Goal: Task Accomplishment & Management: Use online tool/utility

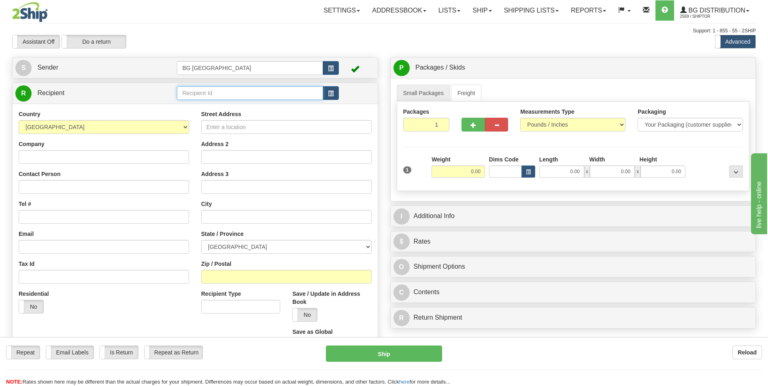
click at [234, 97] on input "text" at bounding box center [250, 93] width 146 height 14
click at [227, 102] on div "80017" at bounding box center [248, 105] width 138 height 9
type input "80017"
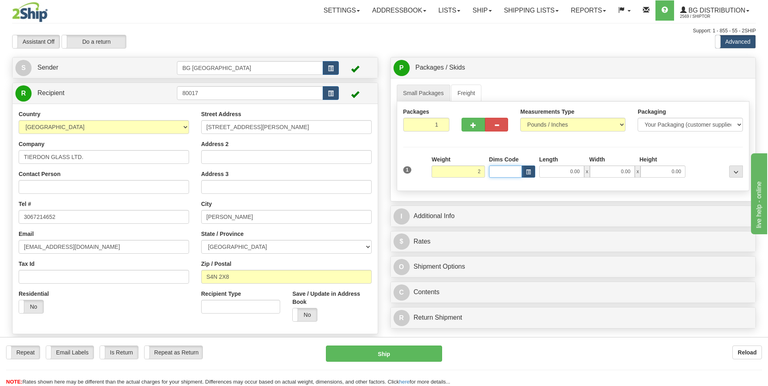
type input "2.00"
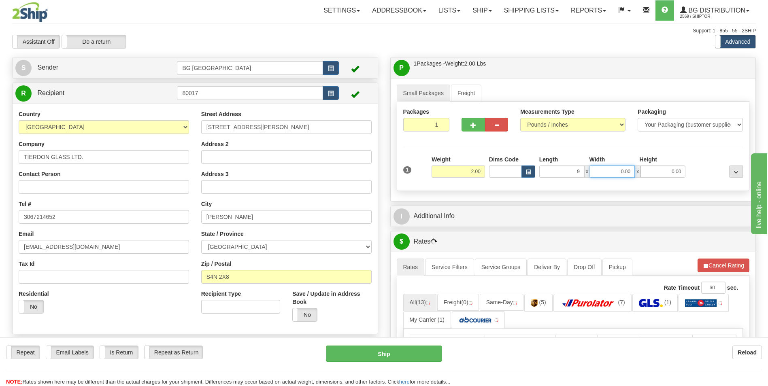
type input "9.00"
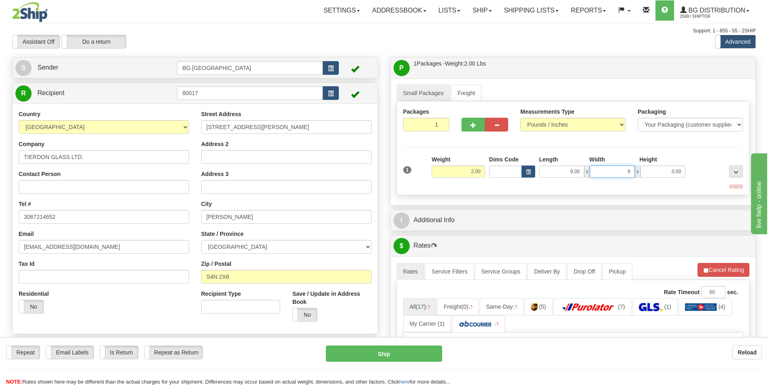
type input "6.00"
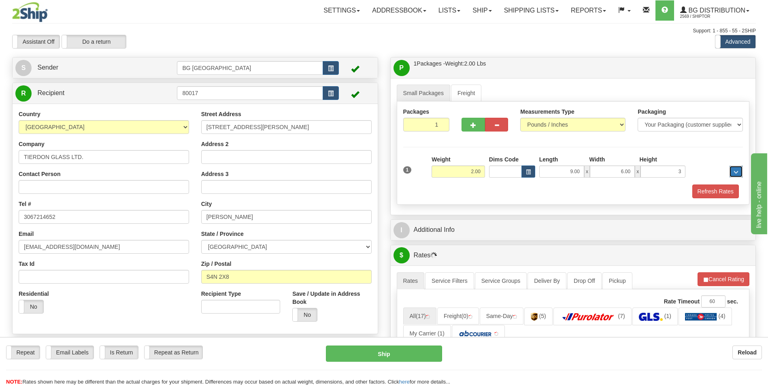
type input "3.00"
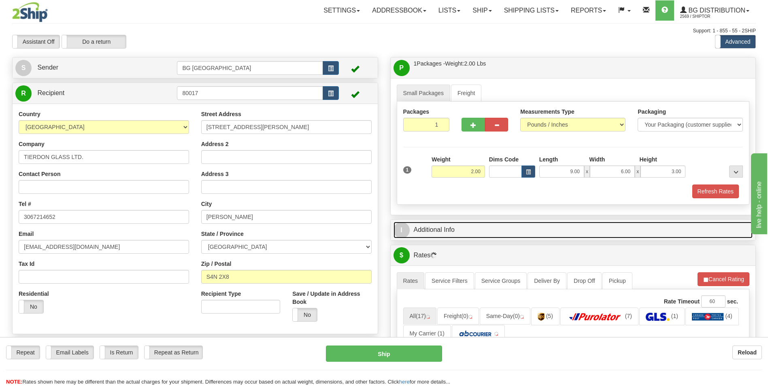
click at [416, 234] on link "I Additional Info" at bounding box center [572, 230] width 359 height 17
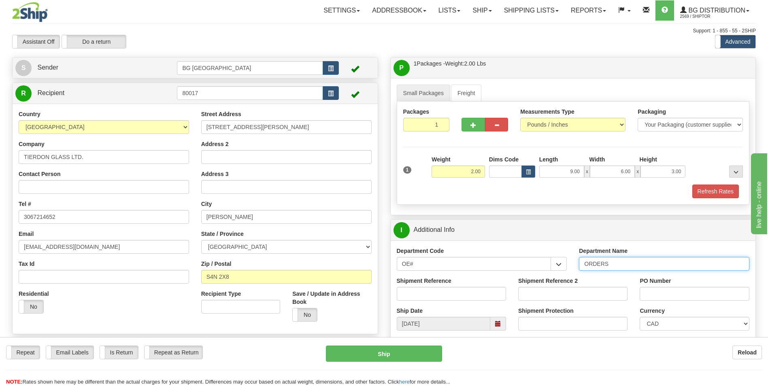
click at [611, 264] on input "ORDERS" at bounding box center [664, 264] width 170 height 14
type input "70184931-00"
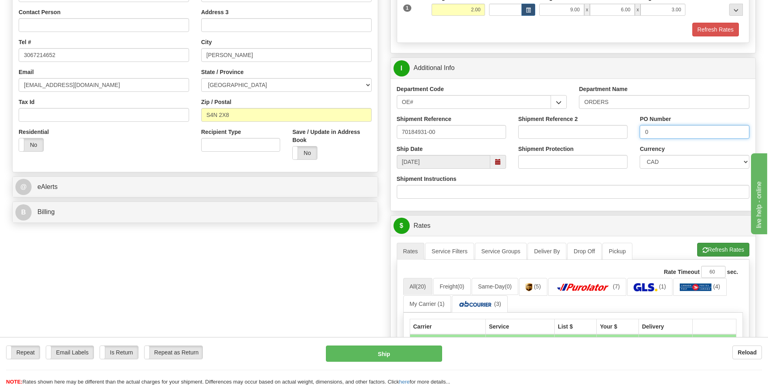
type input "0"
click at [711, 253] on button "Refresh Rates" at bounding box center [723, 250] width 52 height 14
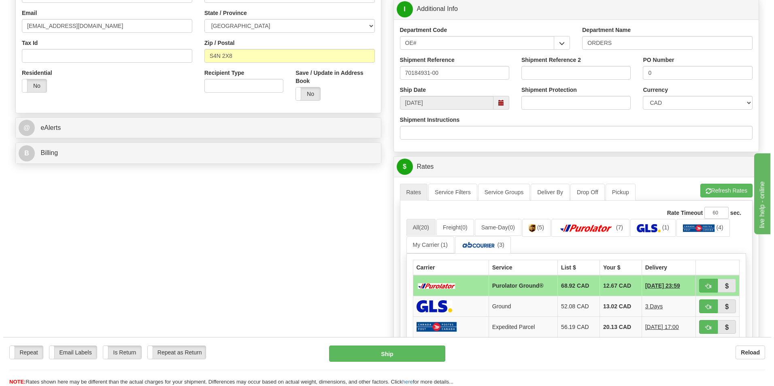
scroll to position [283, 0]
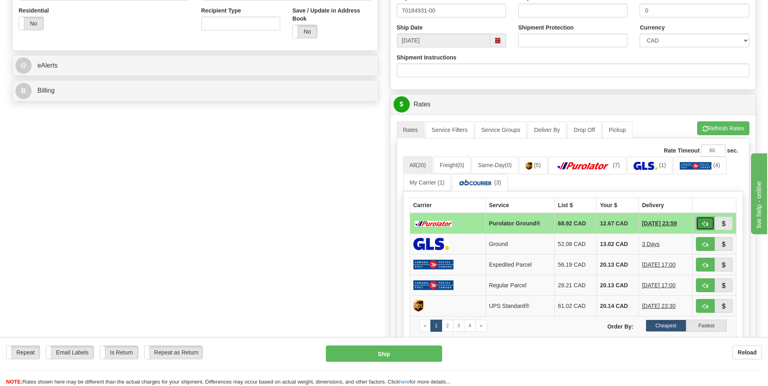
click at [708, 229] on button "button" at bounding box center [705, 224] width 19 height 14
type input "260"
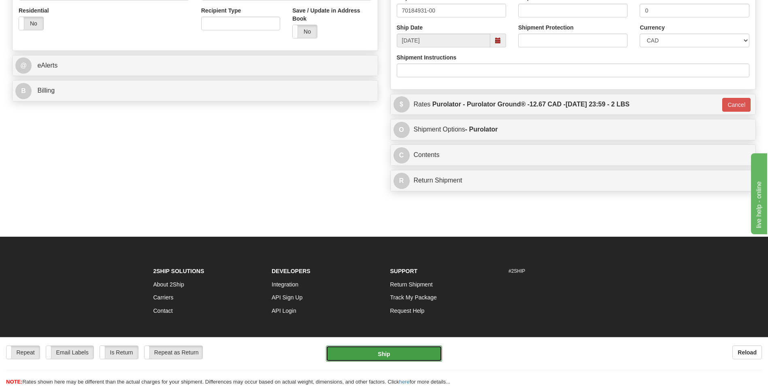
click at [393, 355] on button "Ship" at bounding box center [384, 354] width 116 height 16
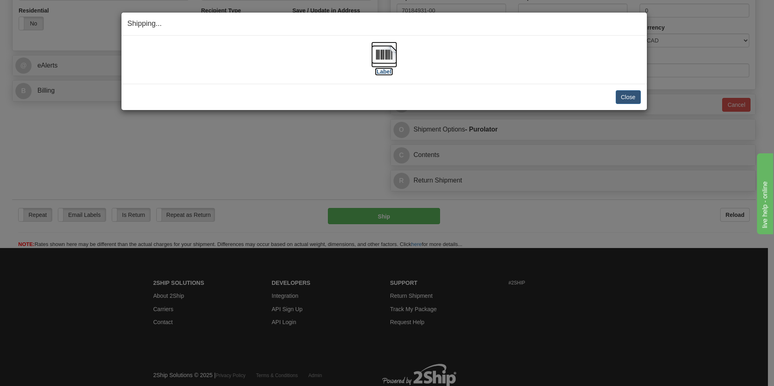
click at [390, 59] on img at bounding box center [384, 55] width 26 height 26
click at [628, 98] on button "Close" at bounding box center [628, 97] width 25 height 14
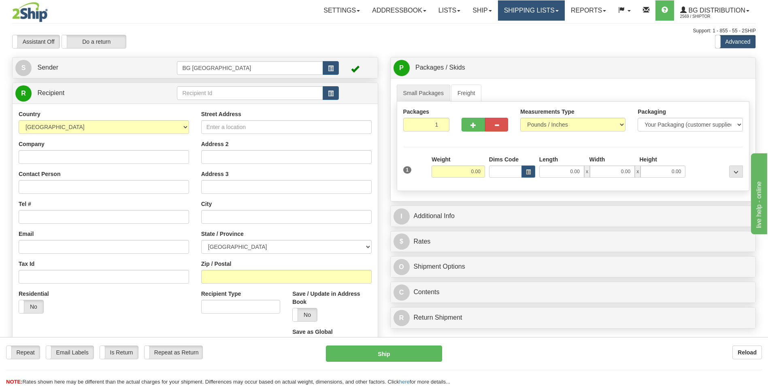
click at [504, 6] on link "Shipping lists" at bounding box center [531, 10] width 67 height 20
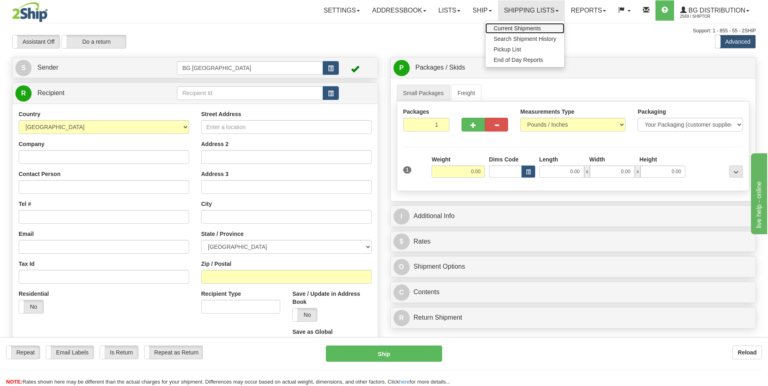
click at [508, 30] on span "Current Shipments" at bounding box center [516, 28] width 47 height 6
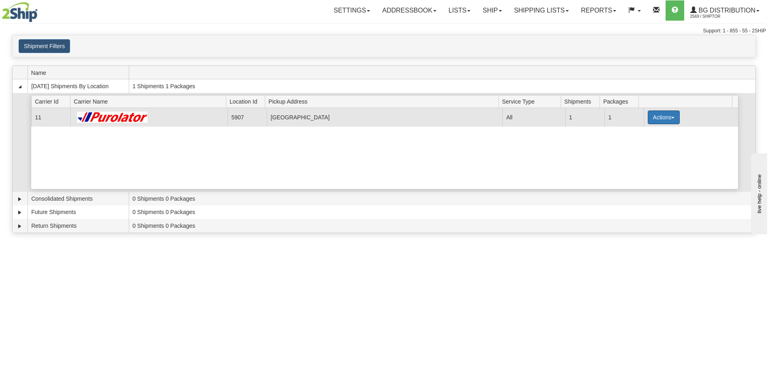
click at [665, 112] on button "Actions" at bounding box center [664, 117] width 32 height 14
click at [647, 132] on link "Details" at bounding box center [646, 132] width 65 height 11
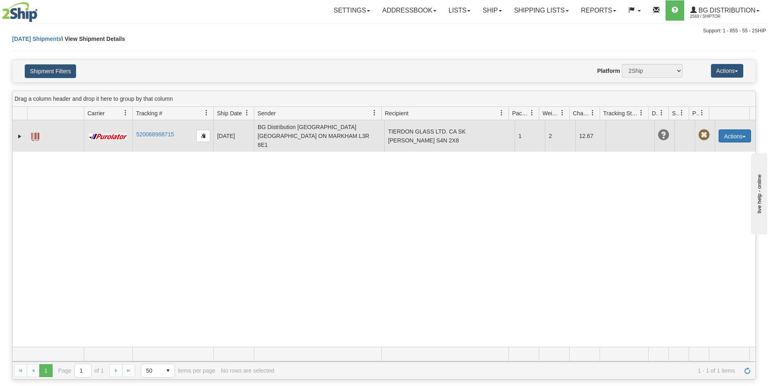
click at [728, 136] on button "Actions" at bounding box center [734, 136] width 32 height 13
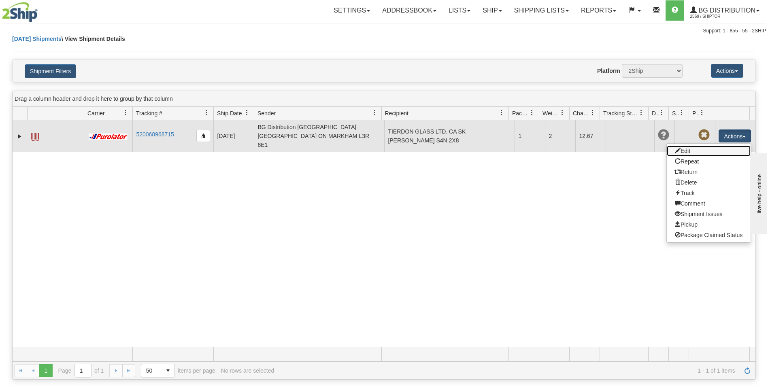
click at [711, 146] on link "Edit" at bounding box center [709, 151] width 84 height 11
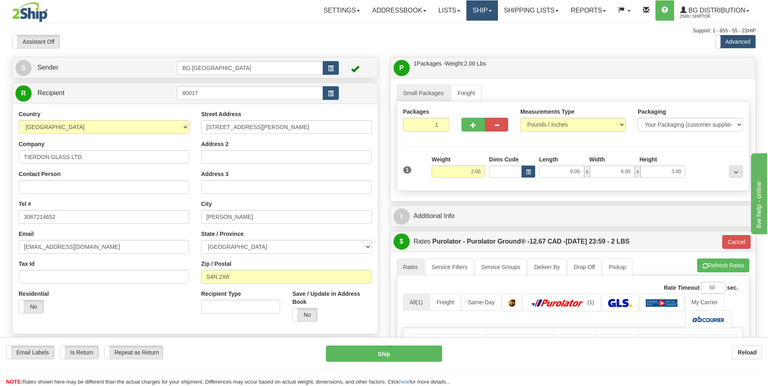
click at [490, 17] on link "Ship" at bounding box center [481, 10] width 31 height 20
click at [477, 25] on link "Ship Screen" at bounding box center [465, 28] width 64 height 11
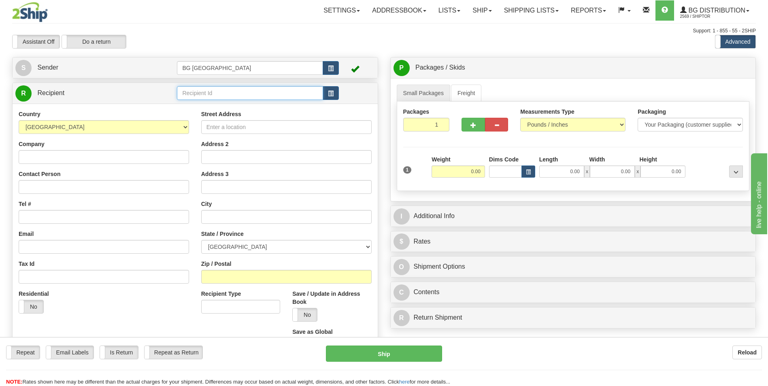
click at [198, 86] on input "text" at bounding box center [250, 93] width 146 height 14
click at [195, 106] on div "60803" at bounding box center [248, 105] width 138 height 9
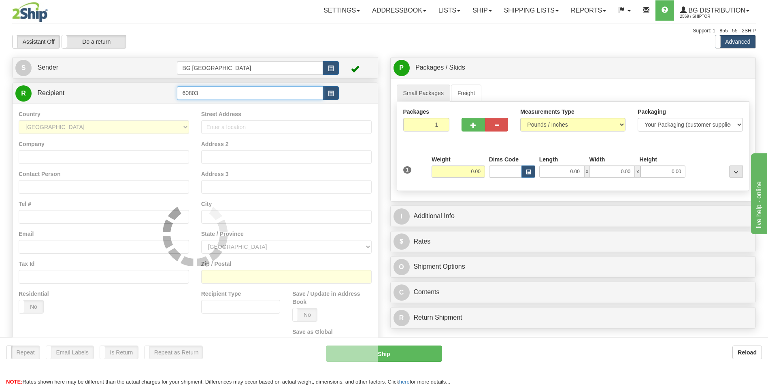
type input "60803"
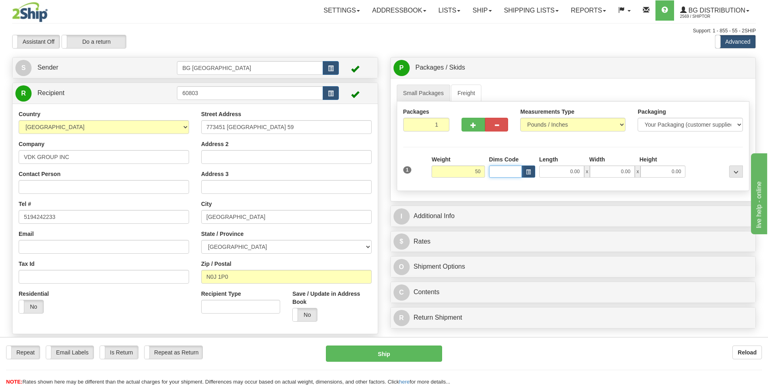
type input "50.00"
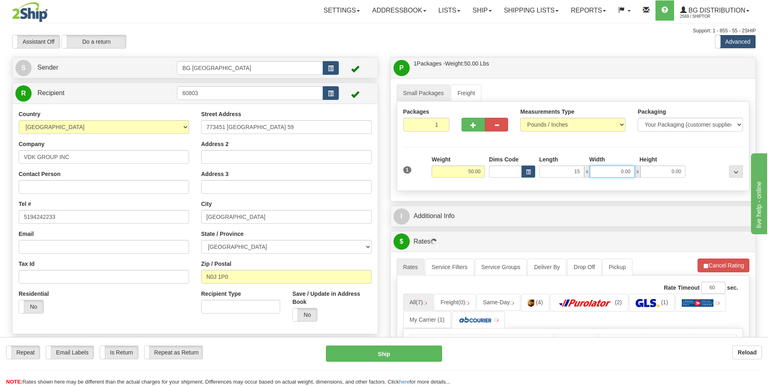
type input "15.00"
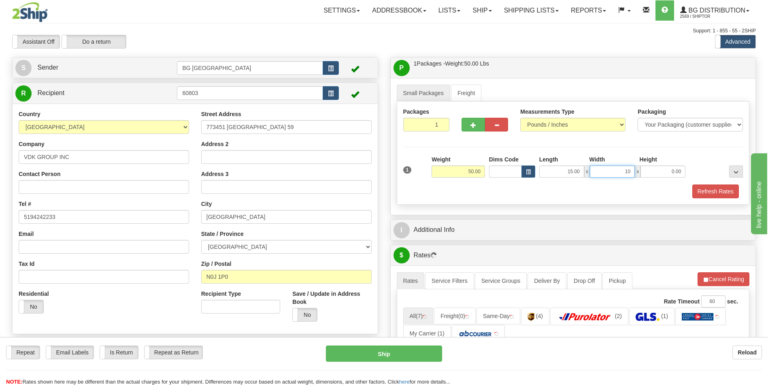
type input "10.00"
click at [475, 127] on span "button" at bounding box center [473, 125] width 6 height 5
type input "2"
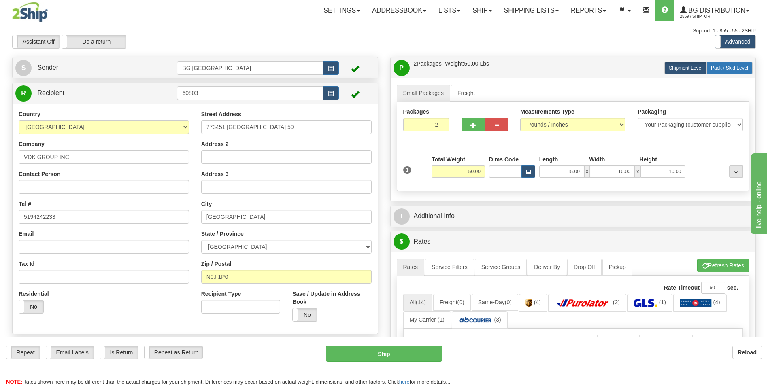
click at [742, 72] on label "Pack / Skid Level Pack.." at bounding box center [729, 68] width 46 height 12
radio input "true"
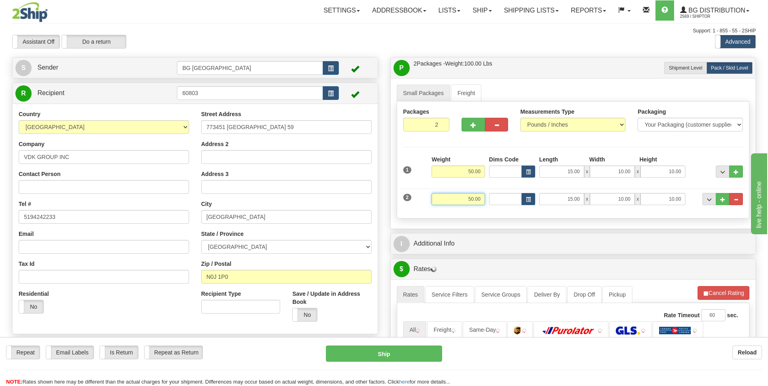
click at [466, 201] on input "50.00" at bounding box center [457, 199] width 53 height 12
type input "35.00"
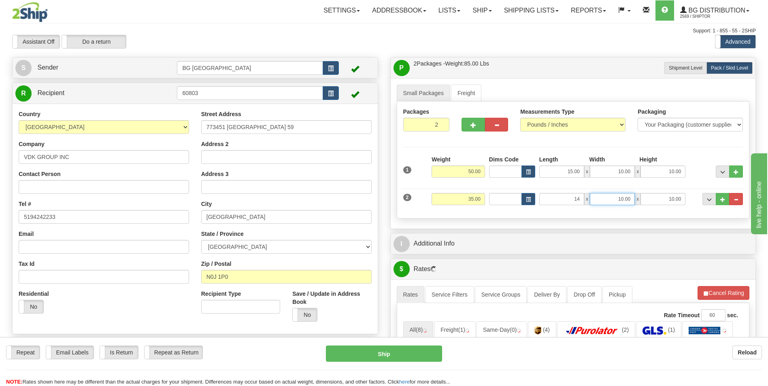
type input "14.00"
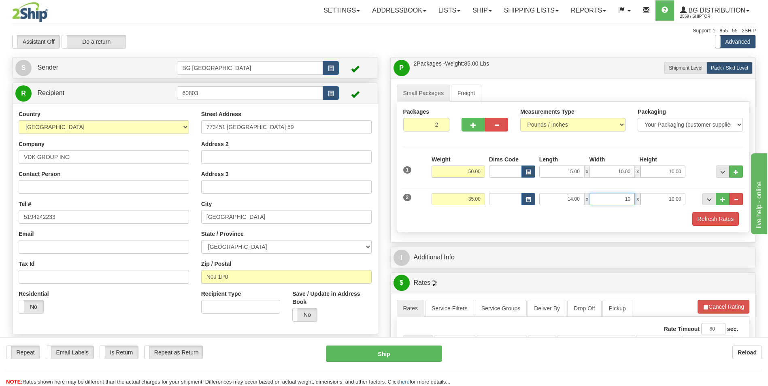
type input "10.00"
type input "7.00"
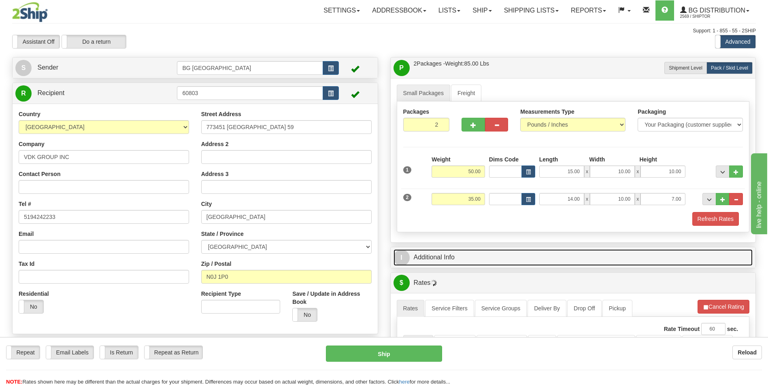
click at [467, 261] on link "I Additional Info" at bounding box center [572, 257] width 359 height 17
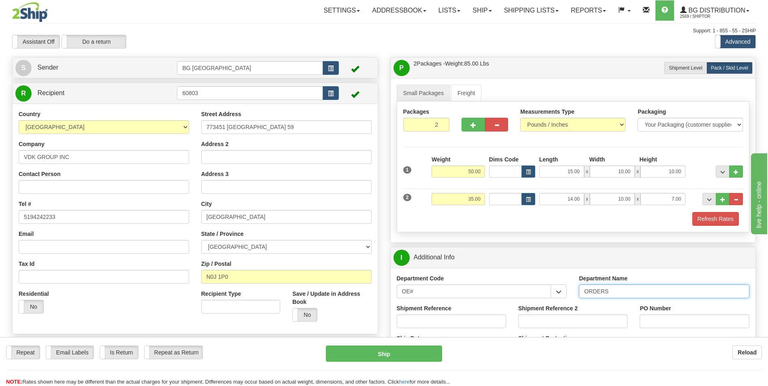
click at [616, 289] on input "ORDERS" at bounding box center [664, 292] width 170 height 14
type input "70181729-00"
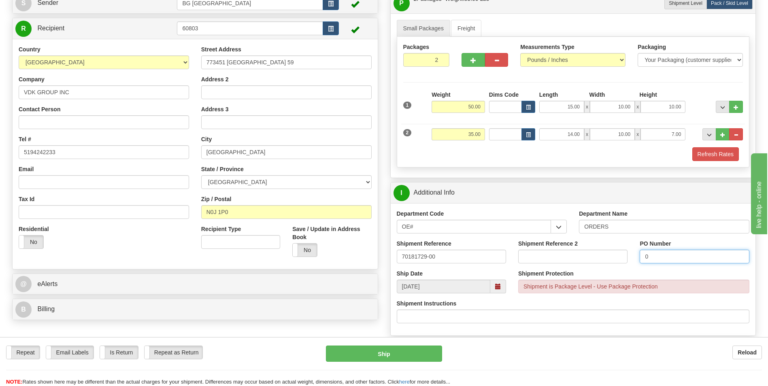
scroll to position [202, 0]
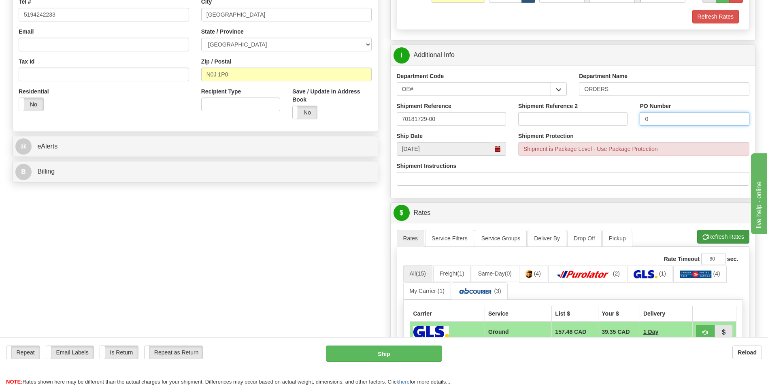
type input "0"
click at [711, 242] on button "Refresh Rates" at bounding box center [723, 237] width 52 height 14
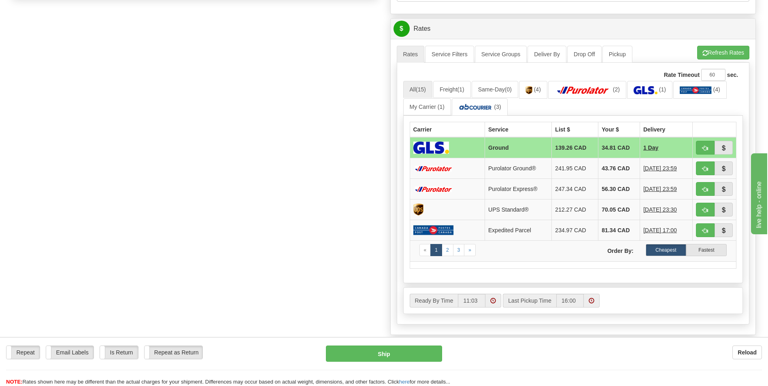
scroll to position [405, 0]
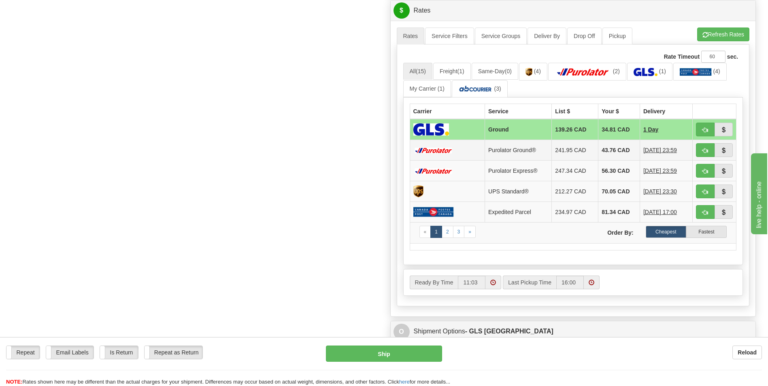
click at [623, 147] on td "43.76 CAD" at bounding box center [619, 150] width 42 height 21
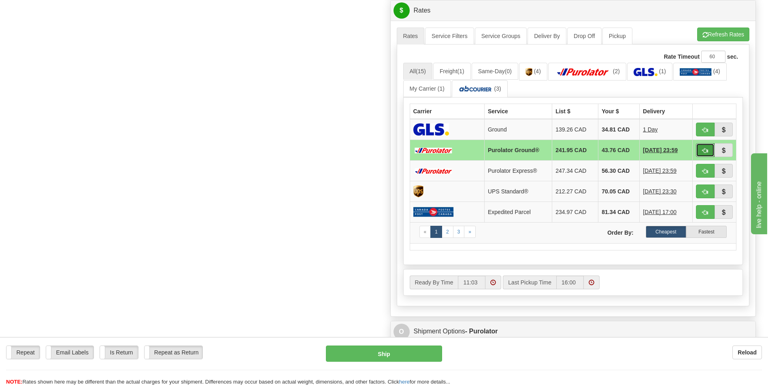
click at [703, 149] on span "button" at bounding box center [705, 150] width 6 height 5
type input "260"
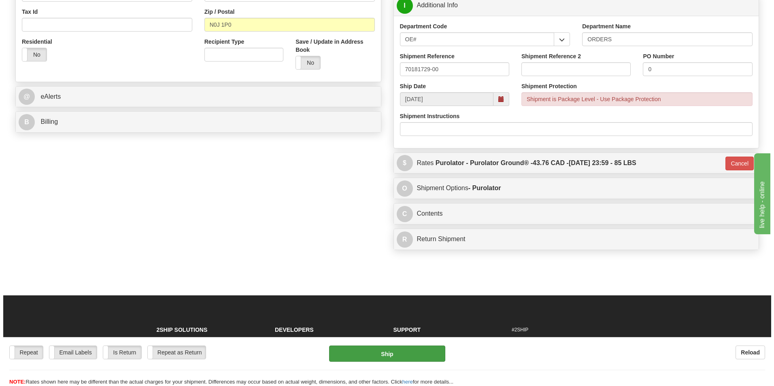
scroll to position [98, 0]
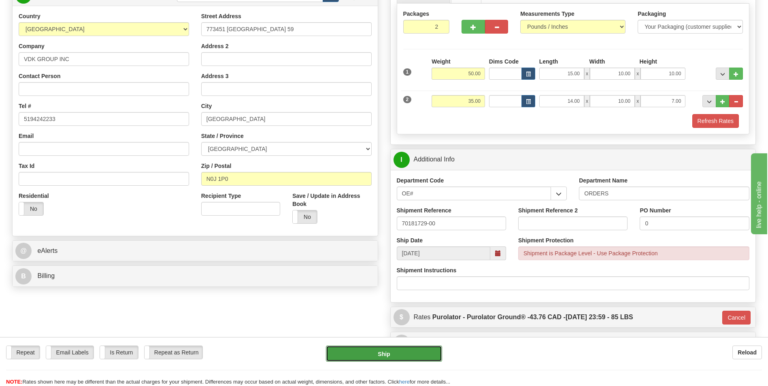
click at [385, 348] on button "Ship" at bounding box center [384, 354] width 116 height 16
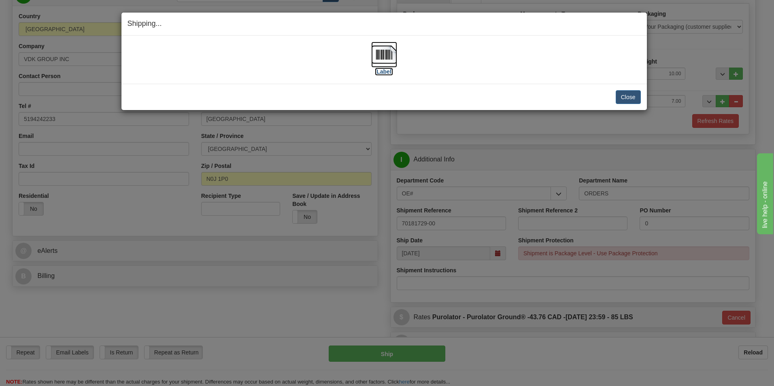
click at [390, 55] on img at bounding box center [384, 55] width 26 height 26
click at [626, 100] on button "Close" at bounding box center [628, 97] width 25 height 14
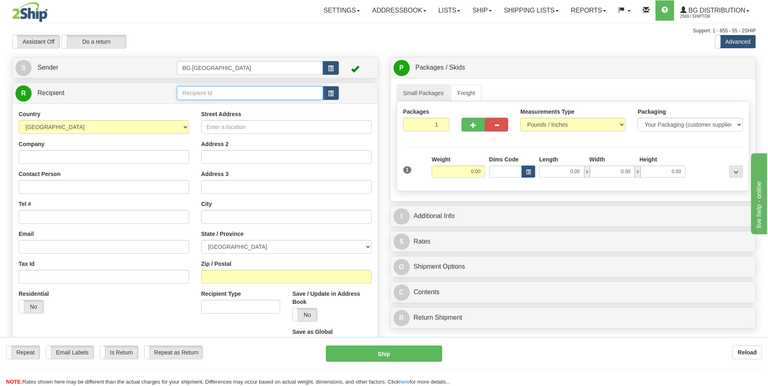
click at [185, 87] on input "text" at bounding box center [250, 93] width 146 height 14
click at [185, 104] on div "60048" at bounding box center [248, 105] width 138 height 9
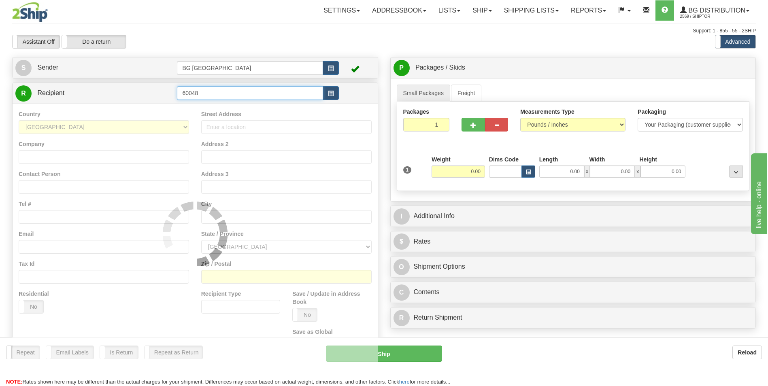
type input "60048"
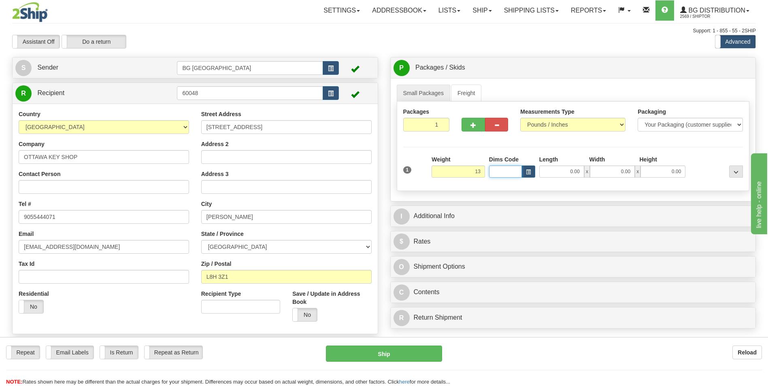
type input "13.00"
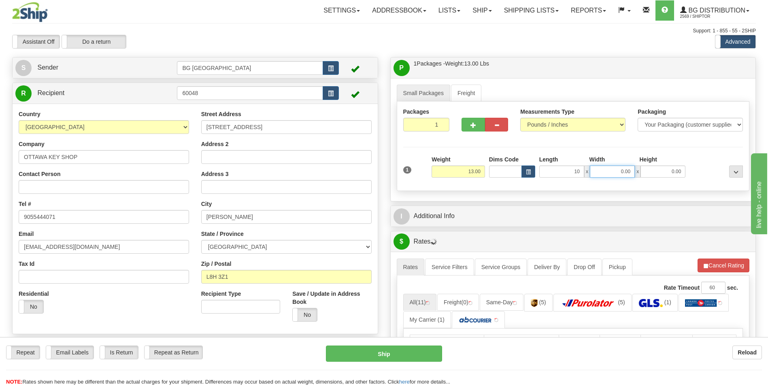
type input "10.00"
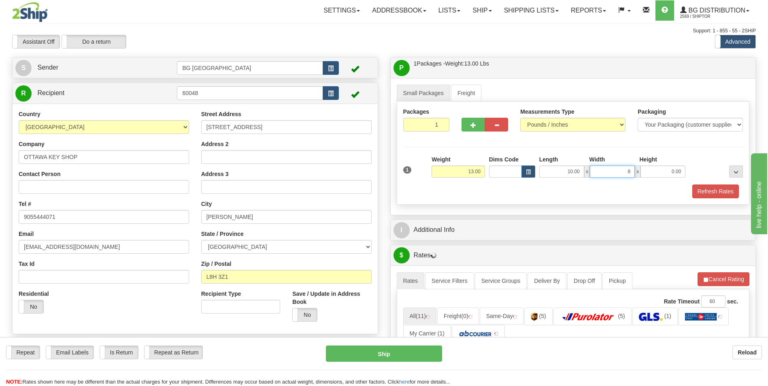
type input "8.00"
type input "6.00"
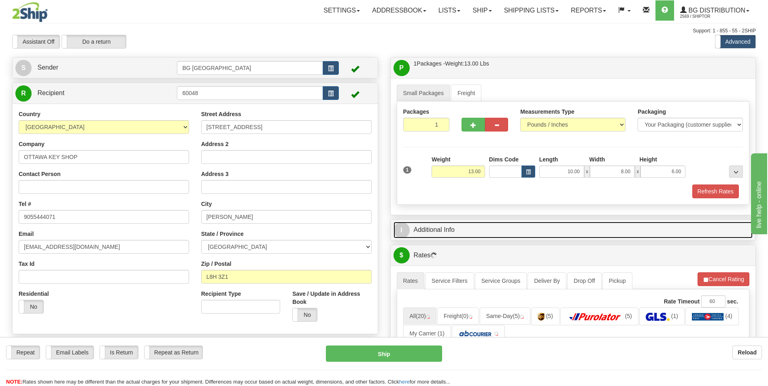
click at [457, 226] on link "I Additional Info" at bounding box center [572, 230] width 359 height 17
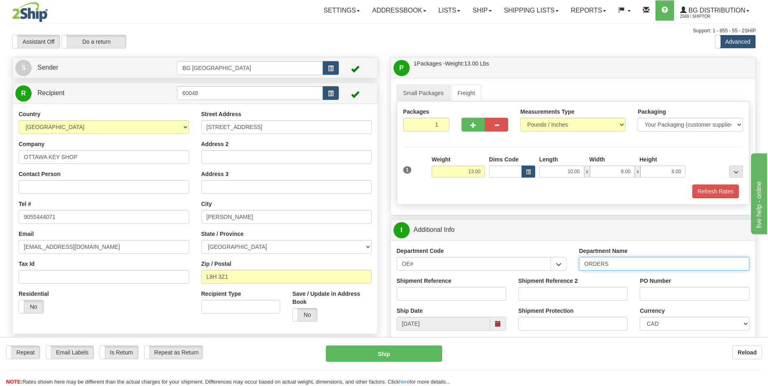
click at [618, 264] on input "ORDERS" at bounding box center [664, 264] width 170 height 14
type input "70184918-00"
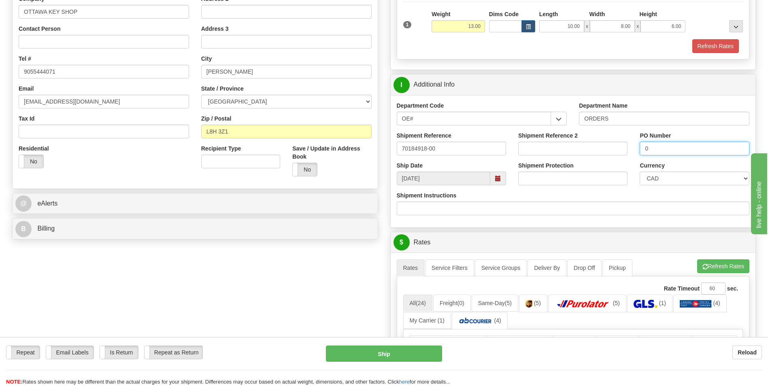
scroll to position [162, 0]
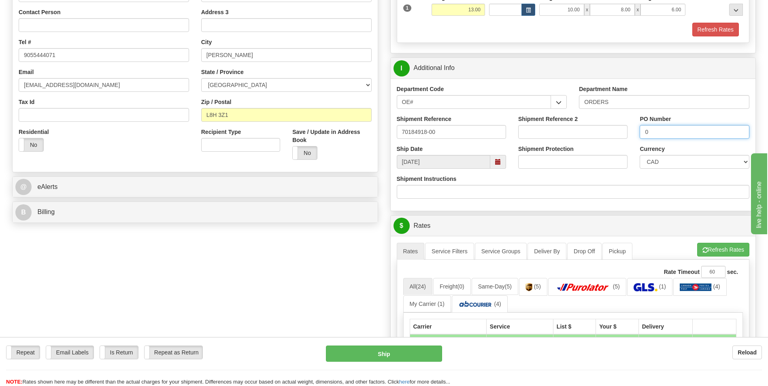
type input "0"
click at [689, 245] on ul "Rates Service Filters Service Groups Deliver By Drop Off Pickup Refresh Rates C…" at bounding box center [573, 251] width 353 height 17
click at [699, 246] on button "Refresh Rates" at bounding box center [723, 250] width 52 height 14
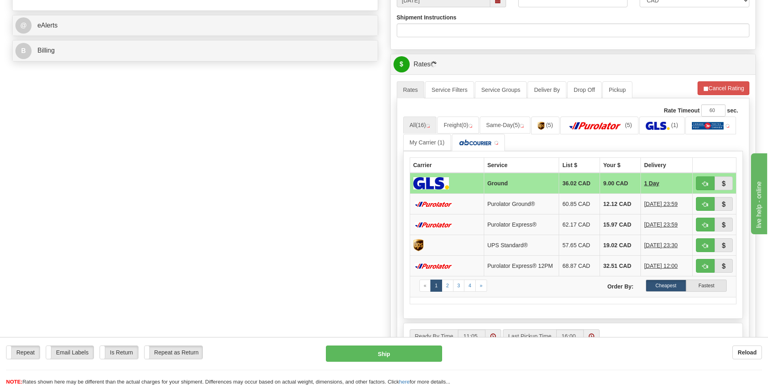
scroll to position [324, 0]
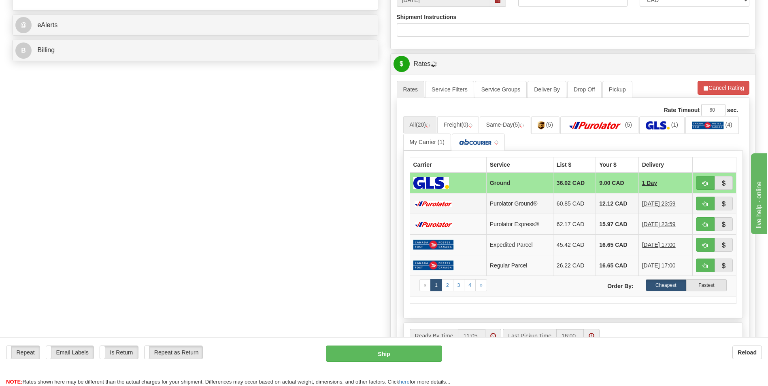
click at [601, 198] on td "12.12 CAD" at bounding box center [617, 203] width 42 height 21
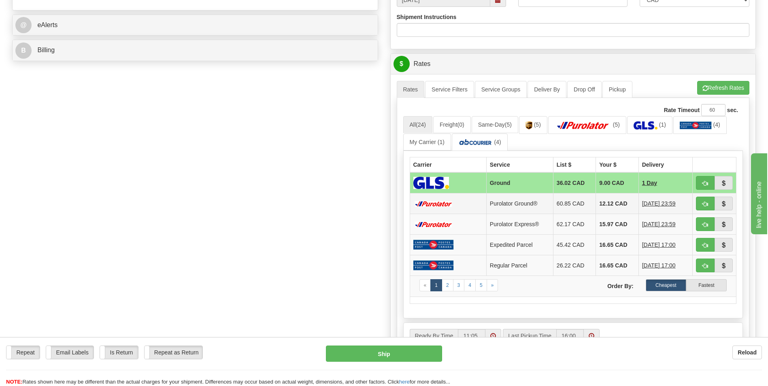
click at [618, 205] on td "12.12 CAD" at bounding box center [617, 203] width 42 height 21
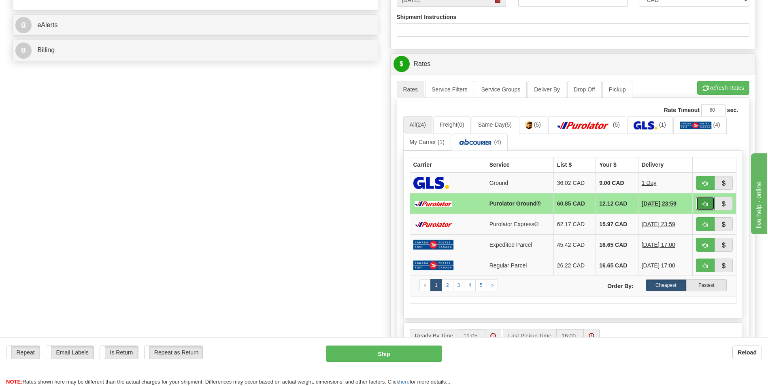
click at [699, 199] on button "button" at bounding box center [705, 204] width 19 height 14
type input "260"
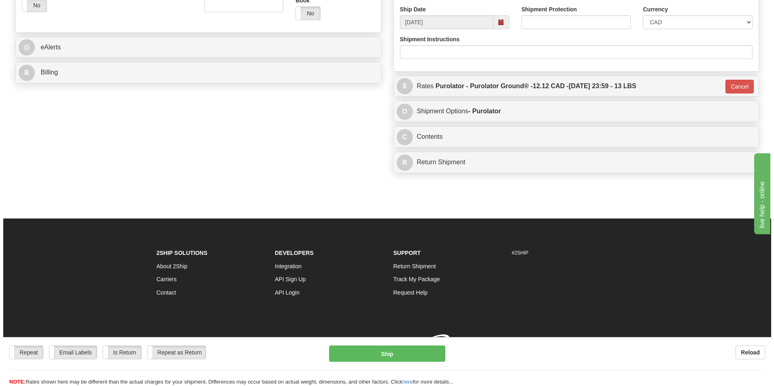
scroll to position [312, 0]
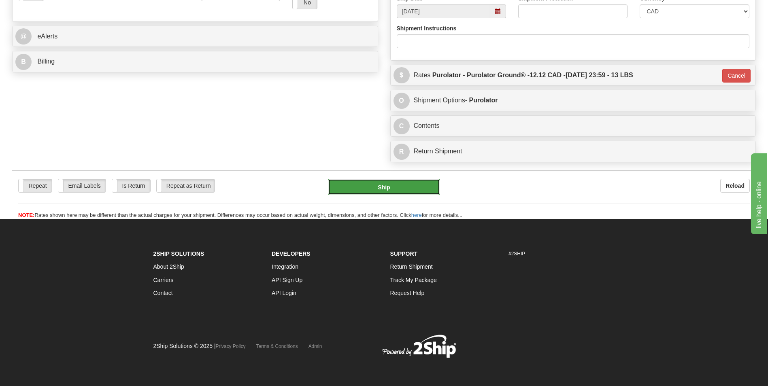
click at [371, 184] on button "Ship" at bounding box center [384, 187] width 112 height 16
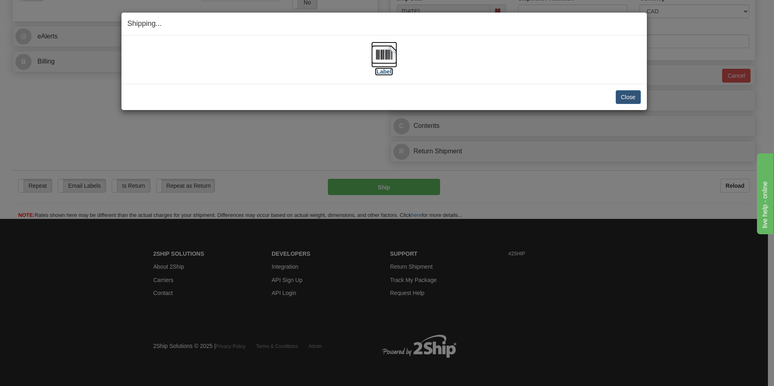
click at [383, 57] on img at bounding box center [384, 55] width 26 height 26
click at [625, 91] on button "Close" at bounding box center [628, 97] width 25 height 14
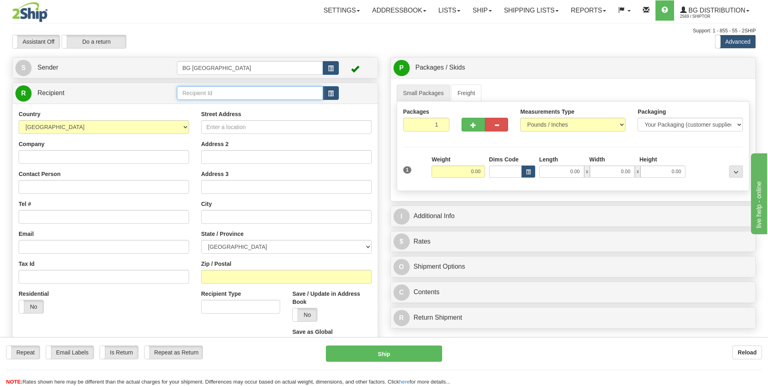
click at [187, 96] on input "text" at bounding box center [250, 93] width 146 height 14
click at [185, 108] on div "60080" at bounding box center [248, 105] width 138 height 9
type input "60080"
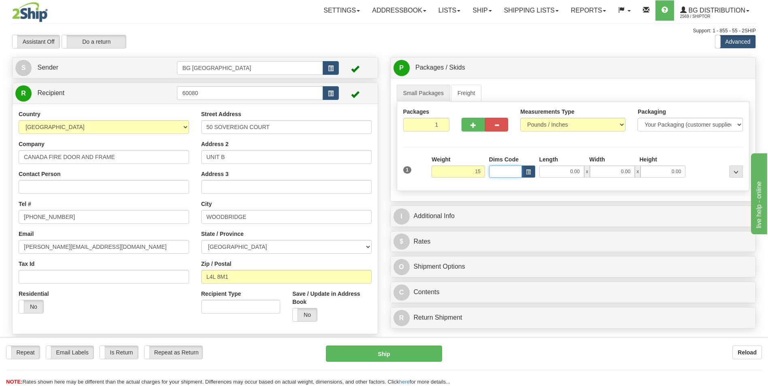
type input "15.00"
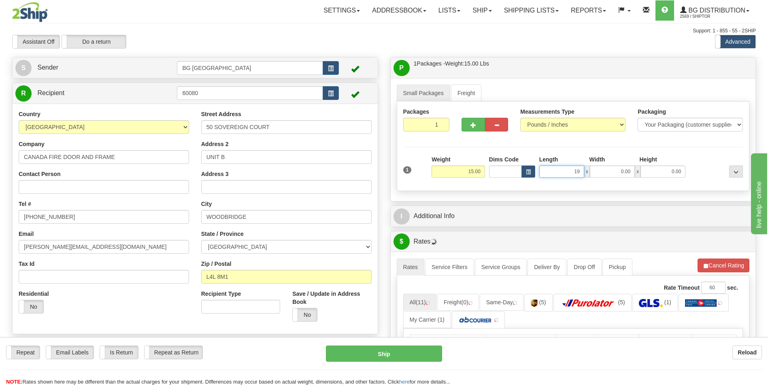
type input "19.00"
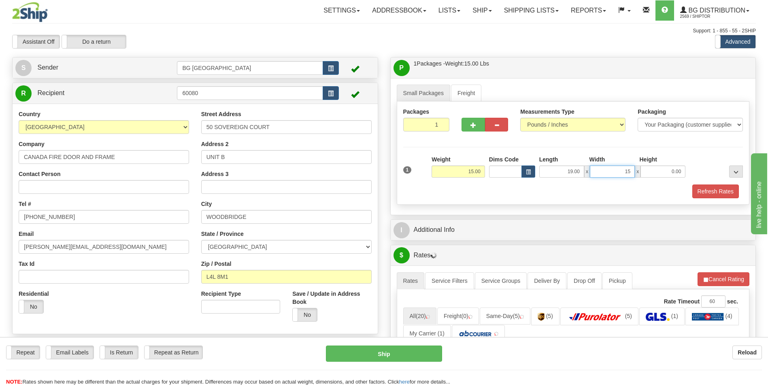
type input "15.00"
type input "6.00"
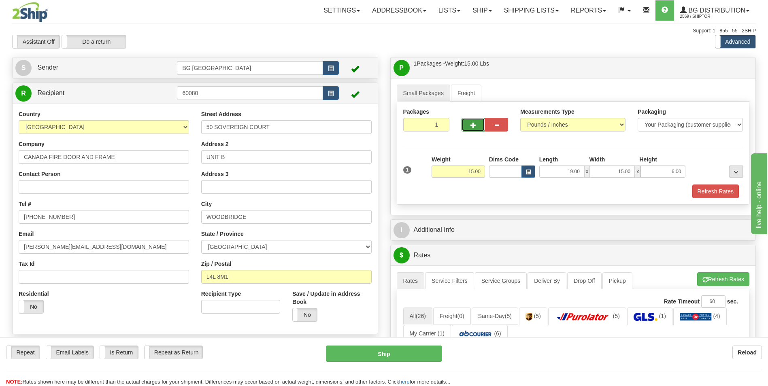
click at [482, 128] on button "button" at bounding box center [472, 125] width 23 height 14
type input "2"
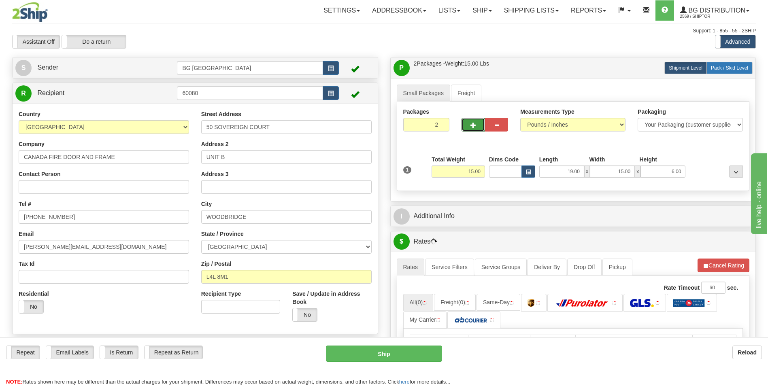
click at [712, 68] on span "Pack / Skid Level" at bounding box center [729, 68] width 37 height 6
radio input "true"
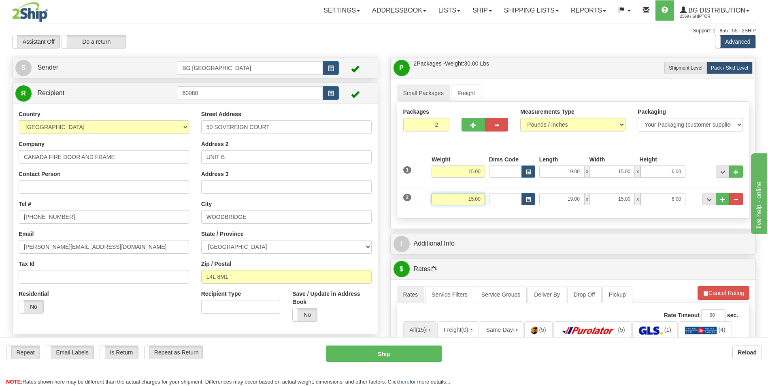
click at [464, 200] on input "15.00" at bounding box center [457, 199] width 53 height 12
type input "45.00"
type input "54.00"
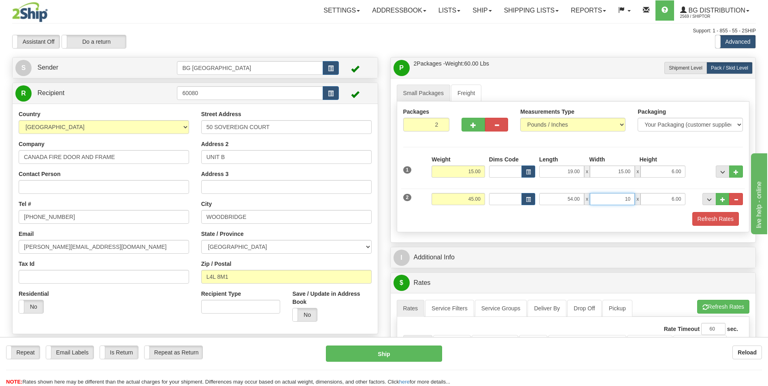
type input "10.00"
type input "8.00"
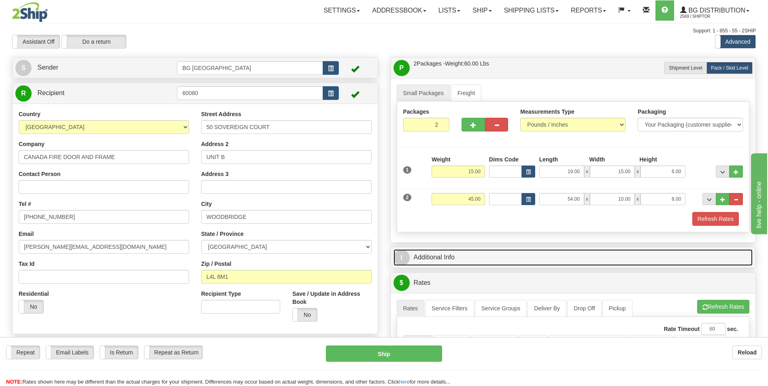
click at [445, 261] on link "I Additional Info" at bounding box center [572, 257] width 359 height 17
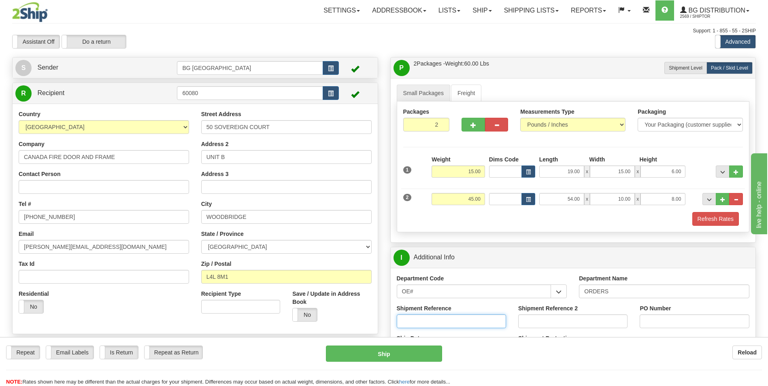
drag, startPoint x: 438, startPoint y: 312, endPoint x: 437, endPoint y: 321, distance: 8.9
click at [437, 321] on input "Shipment Reference" at bounding box center [451, 321] width 109 height 14
type input "70183150-00"
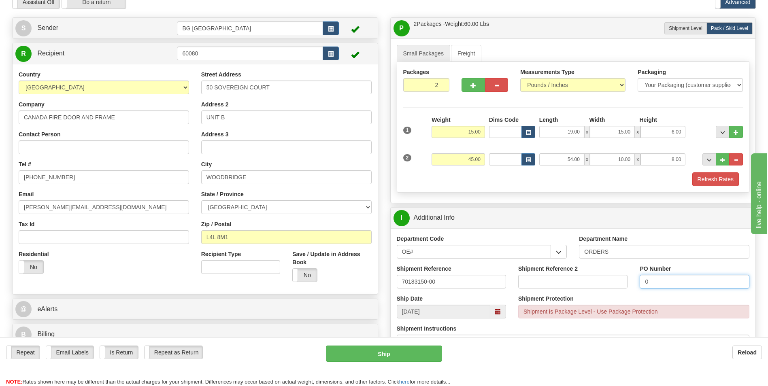
scroll to position [202, 0]
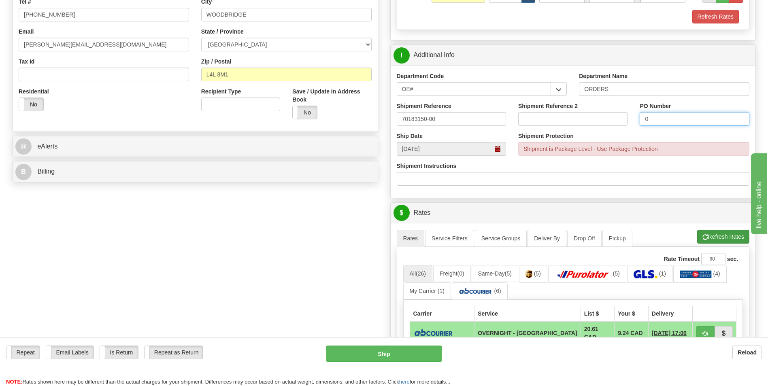
type input "0"
click at [713, 232] on button "Refresh Rates" at bounding box center [723, 237] width 52 height 14
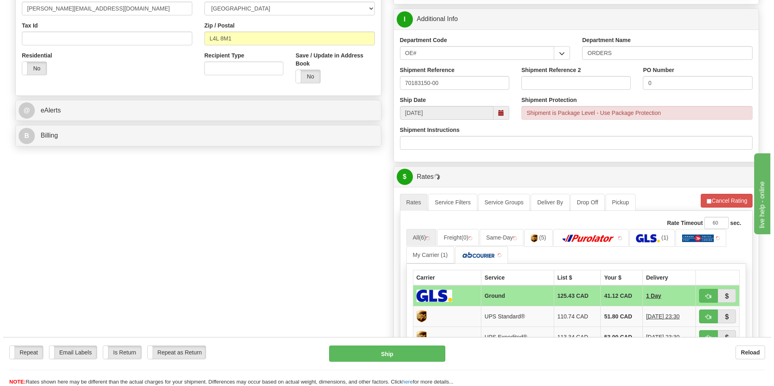
scroll to position [283, 0]
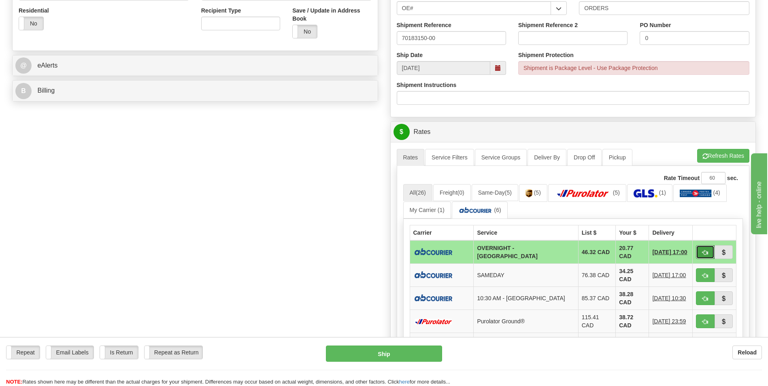
click at [697, 252] on button "button" at bounding box center [705, 252] width 19 height 14
type input "4"
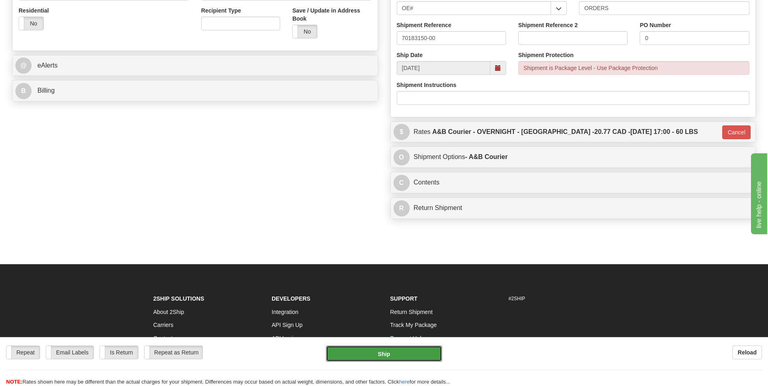
click at [397, 351] on button "Ship" at bounding box center [384, 354] width 116 height 16
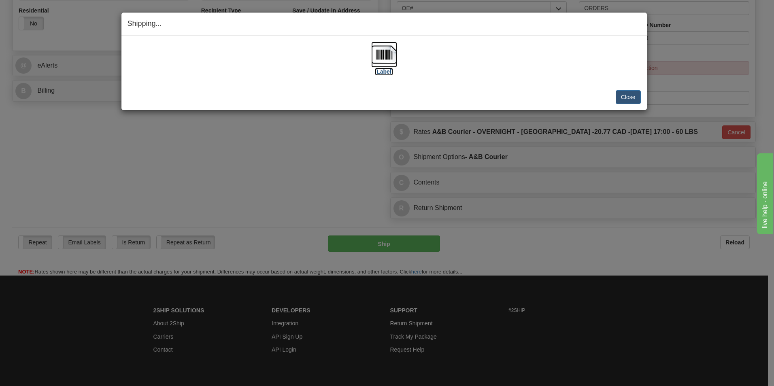
click at [387, 57] on img at bounding box center [384, 55] width 26 height 26
